Goal: Task Accomplishment & Management: Manage account settings

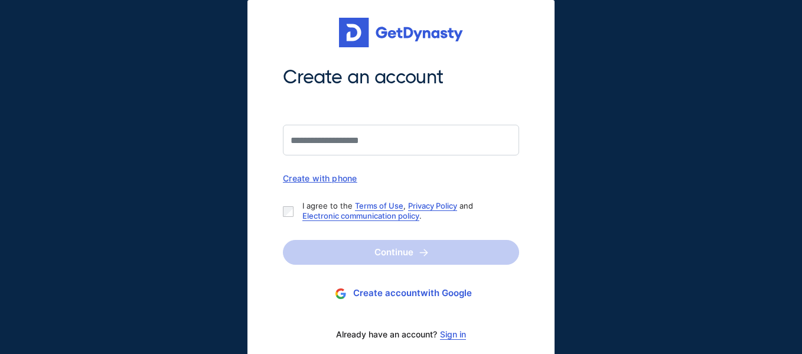
click at [337, 178] on div "Create with phone" at bounding box center [401, 178] width 236 height 10
click at [315, 181] on div "Create with email" at bounding box center [401, 178] width 236 height 10
click at [321, 177] on div "Create with phone" at bounding box center [401, 178] width 236 height 10
click at [449, 337] on link "Sign in" at bounding box center [453, 333] width 26 height 9
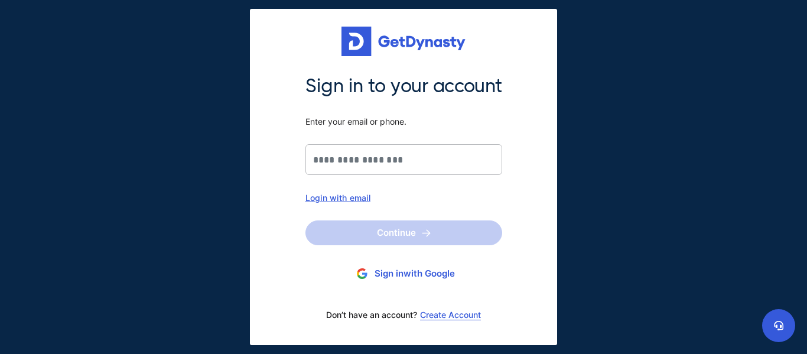
click at [327, 195] on div "Login with email" at bounding box center [403, 197] width 197 height 10
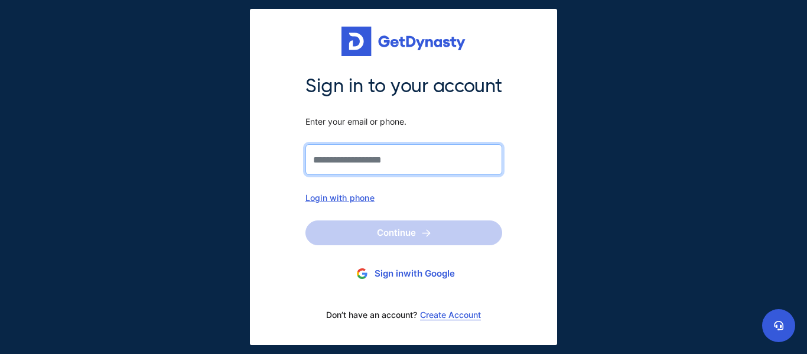
click at [328, 148] on input "Sign in to your account Enter your email or phone." at bounding box center [403, 159] width 197 height 31
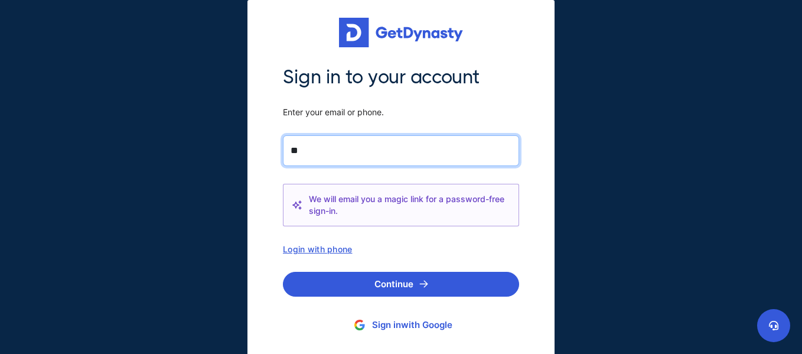
type input "*"
type input "**********"
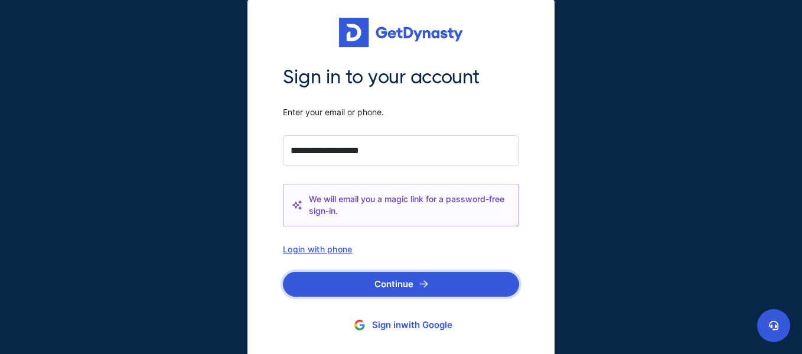
click at [407, 283] on button "Continue" at bounding box center [401, 284] width 236 height 25
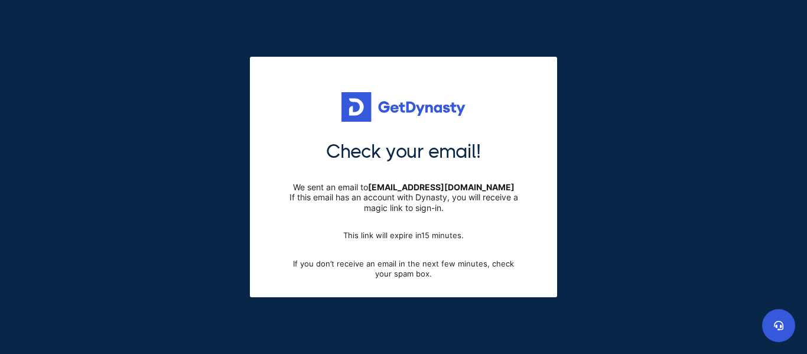
click at [518, 313] on div "Check your email! We sent an email to vikia37@hotmail.com If this email has an …" at bounding box center [403, 177] width 807 height 354
